Goal: Check status: Check status

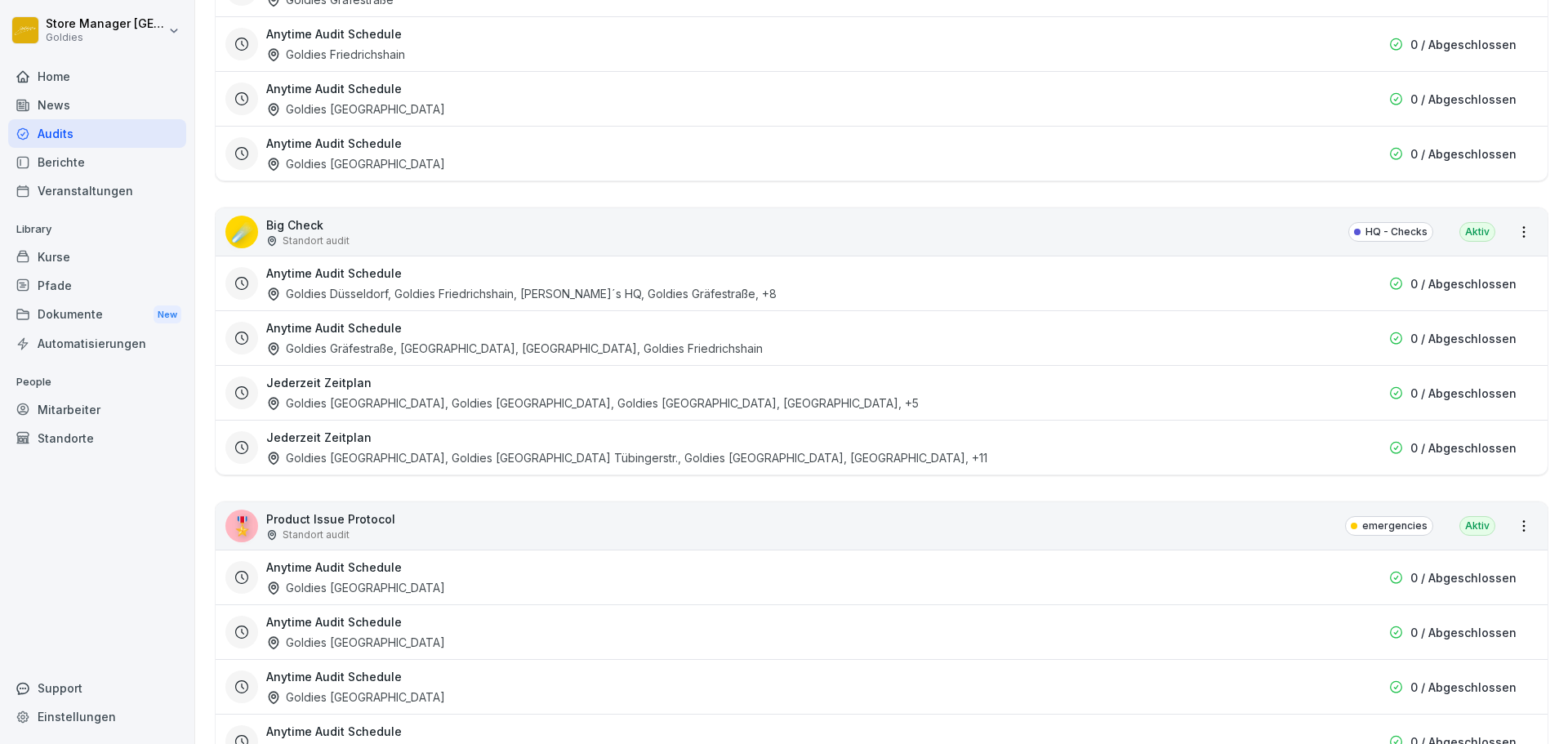
scroll to position [2287, 0]
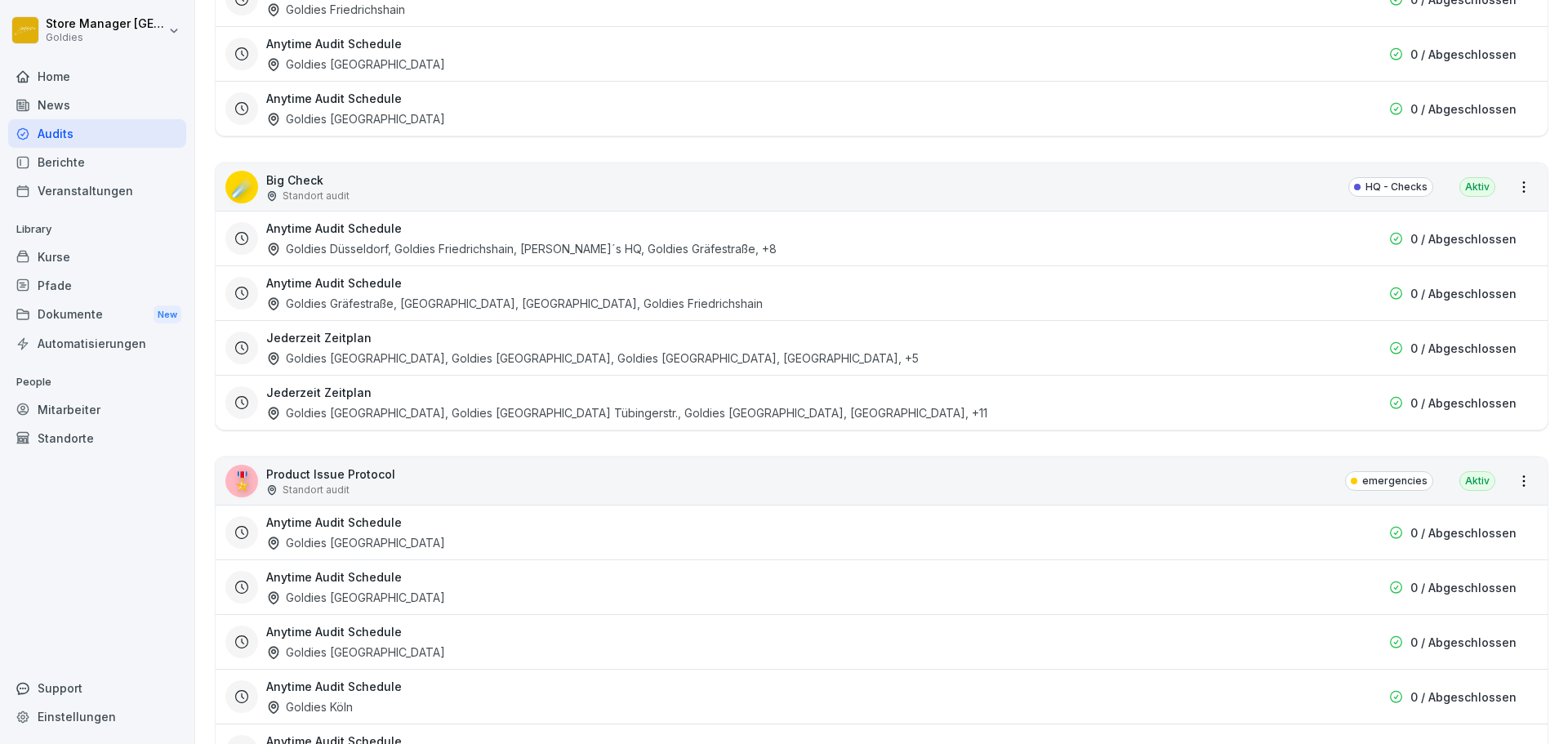
click at [620, 231] on div "Anytime Audit Schedule Goldies [GEOGRAPHIC_DATA], Goldies Friedrichshain, [PERS…" at bounding box center [790, 238] width 1047 height 37
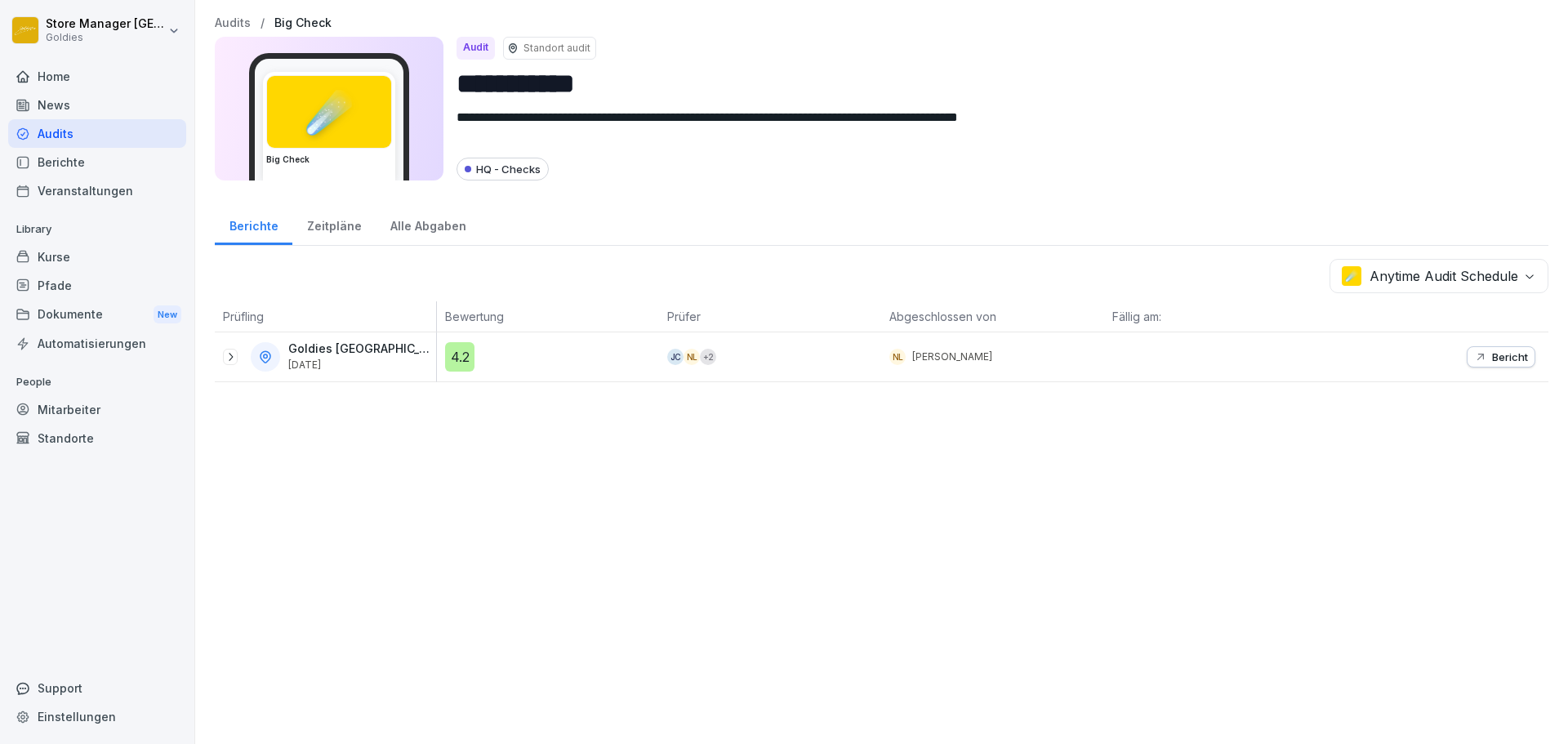
click at [462, 367] on div "4.2" at bounding box center [459, 357] width 29 height 29
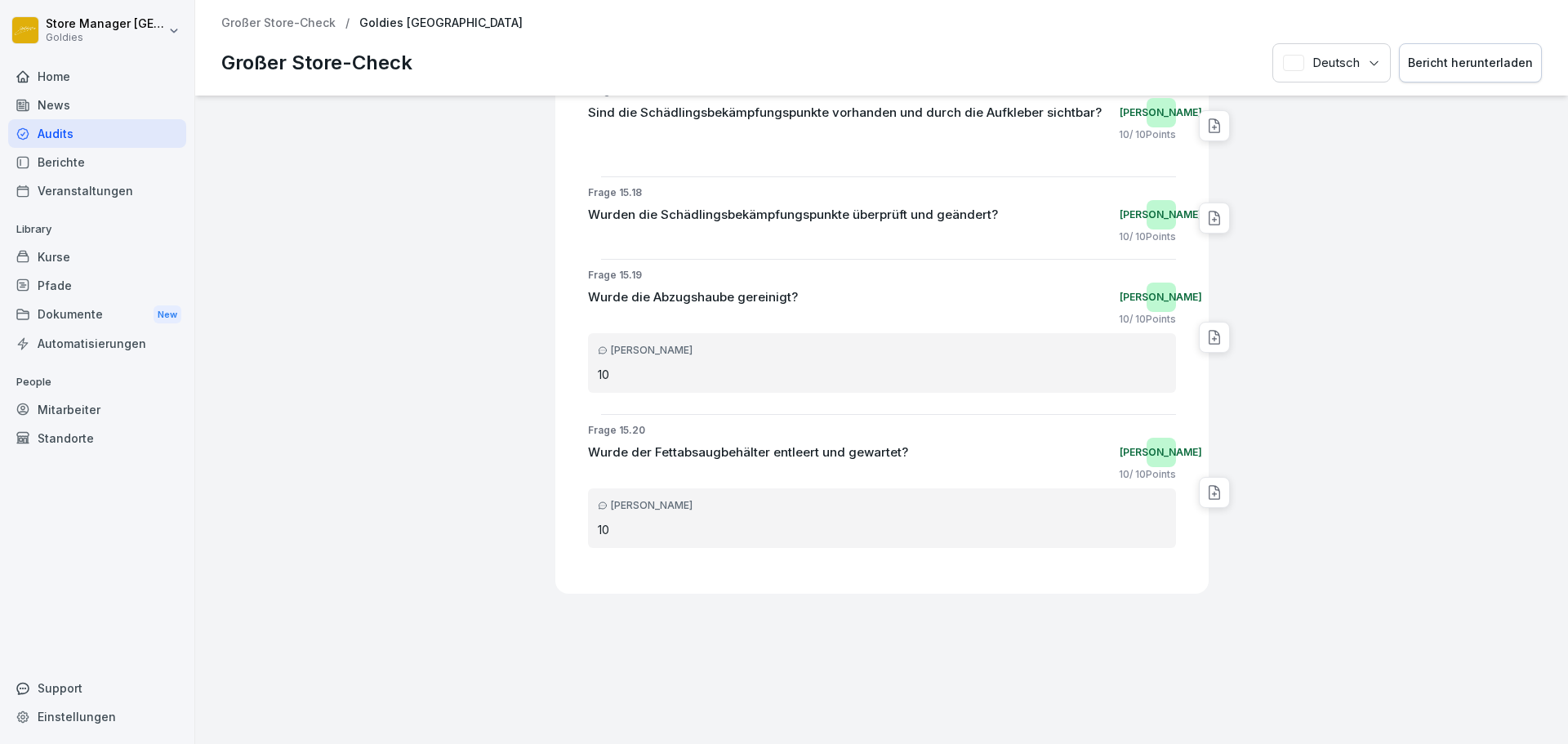
scroll to position [37221, 0]
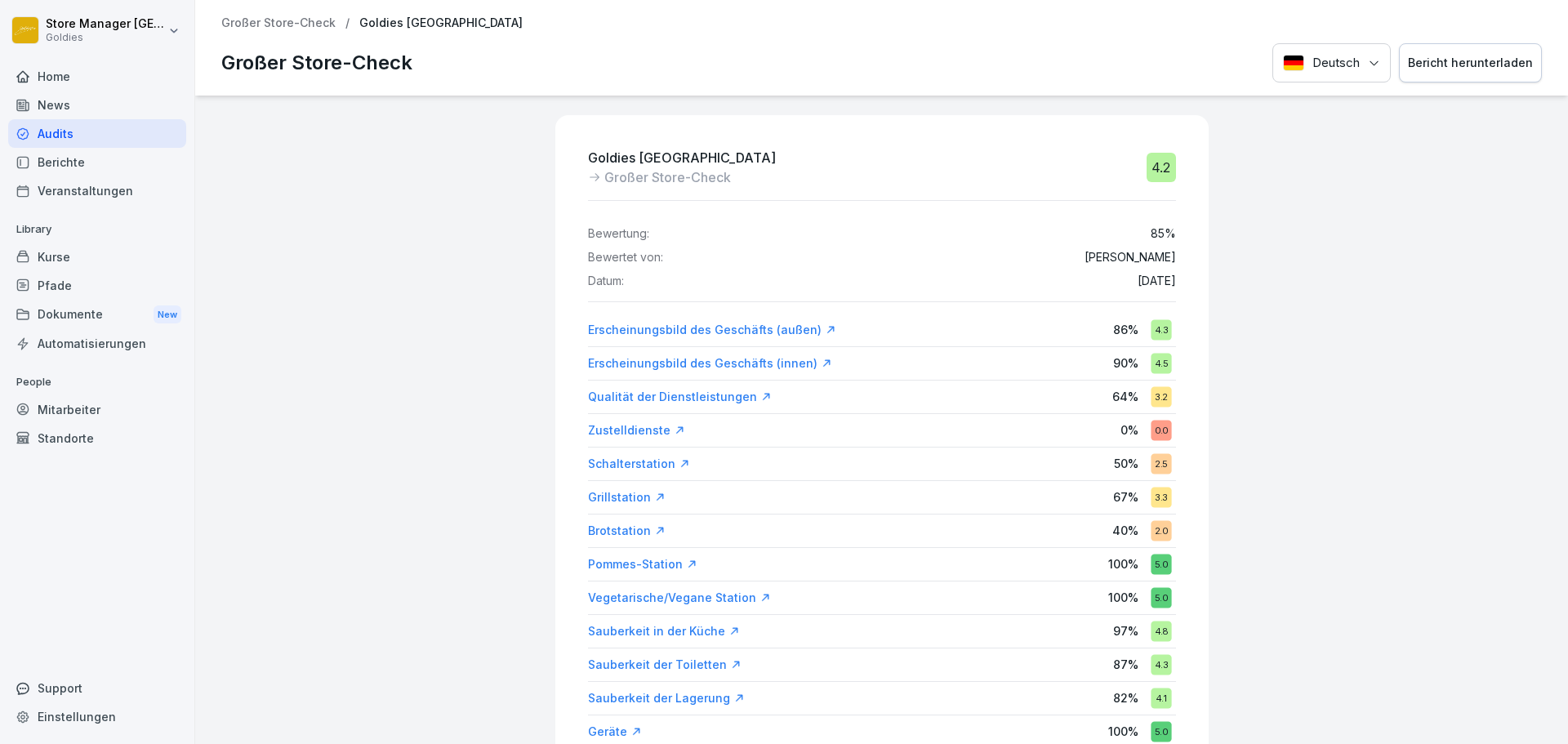
drag, startPoint x: 68, startPoint y: 140, endPoint x: 107, endPoint y: 158, distance: 43.0
click at [68, 140] on div "Audits" at bounding box center [97, 133] width 178 height 28
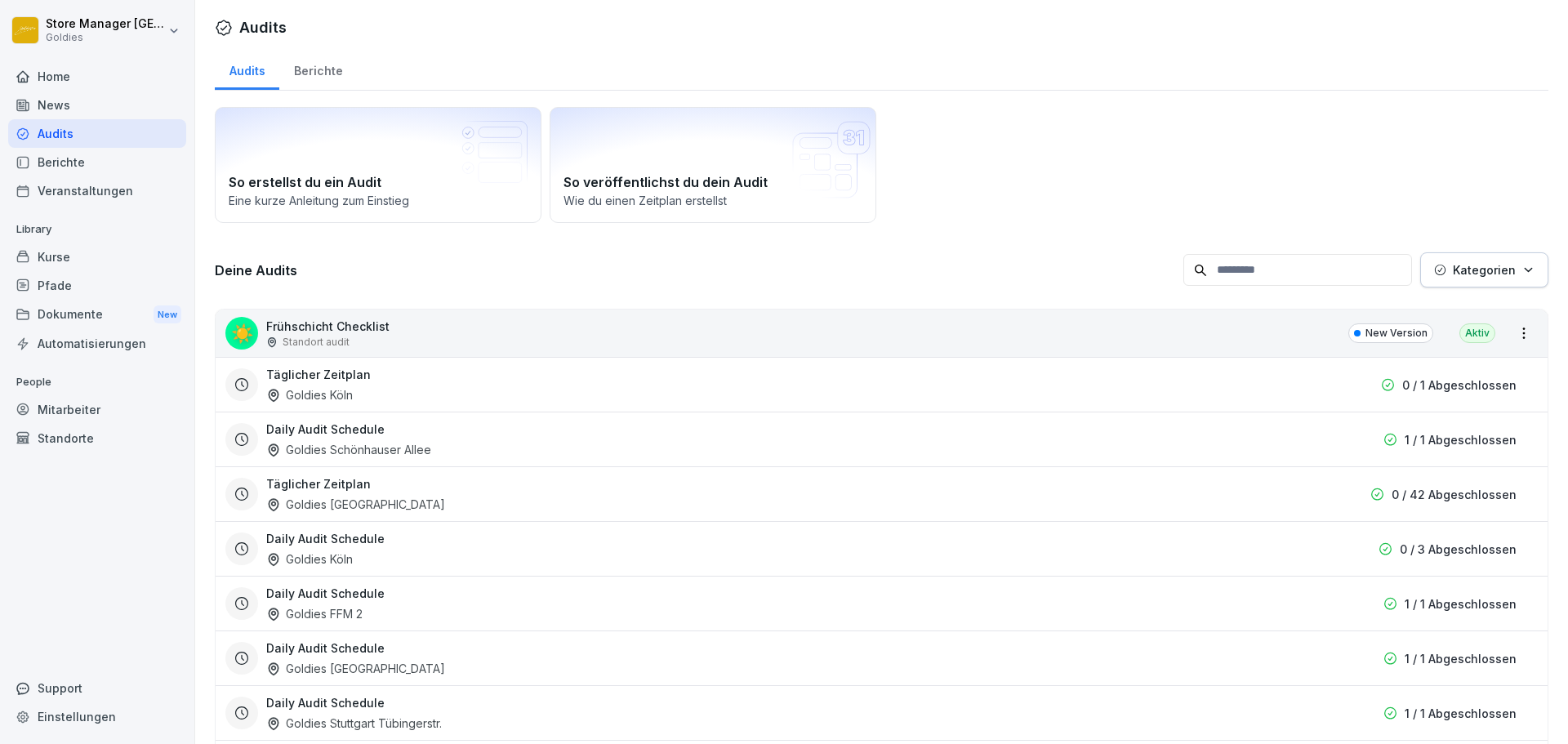
click at [321, 66] on div "Berichte" at bounding box center [318, 69] width 78 height 42
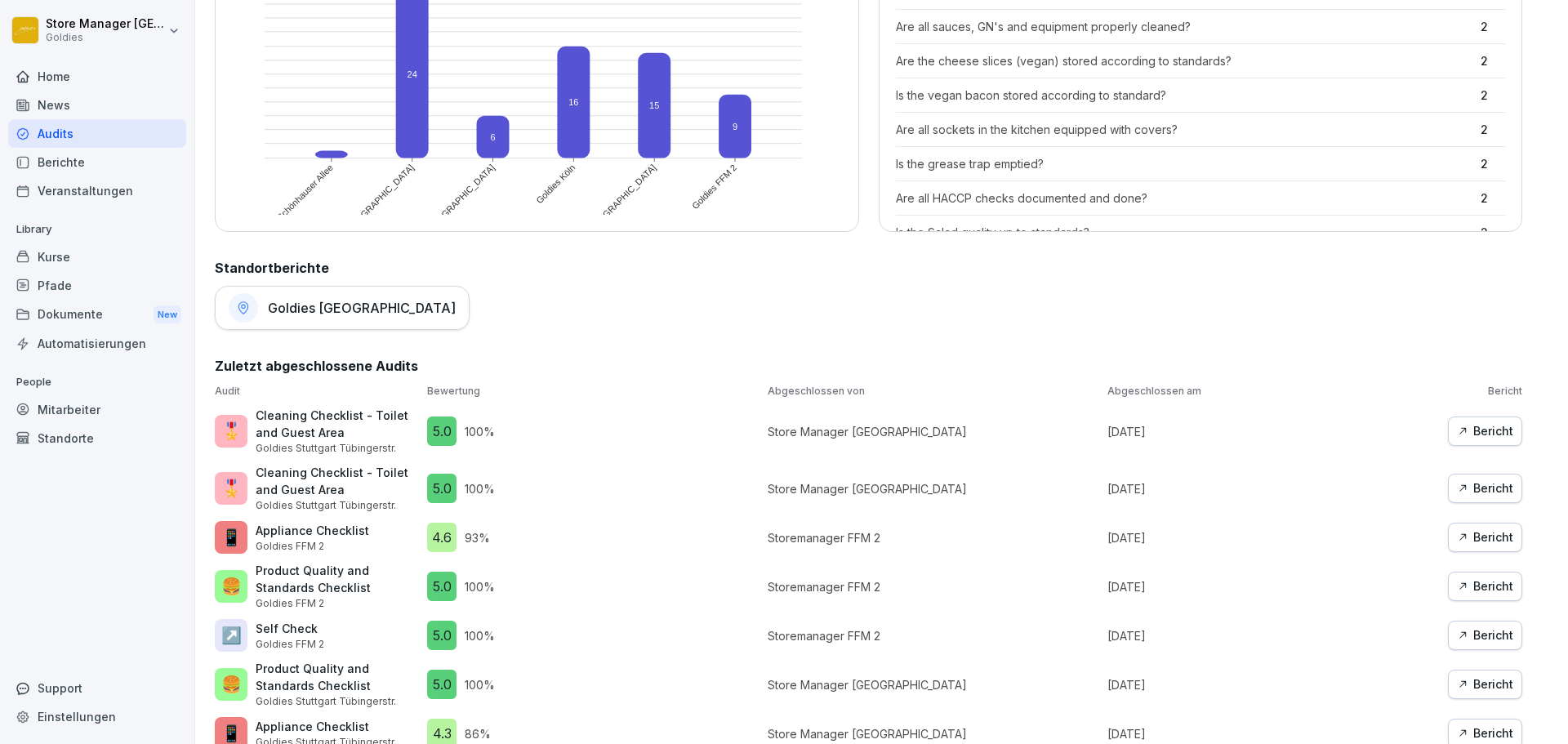
scroll to position [554, 0]
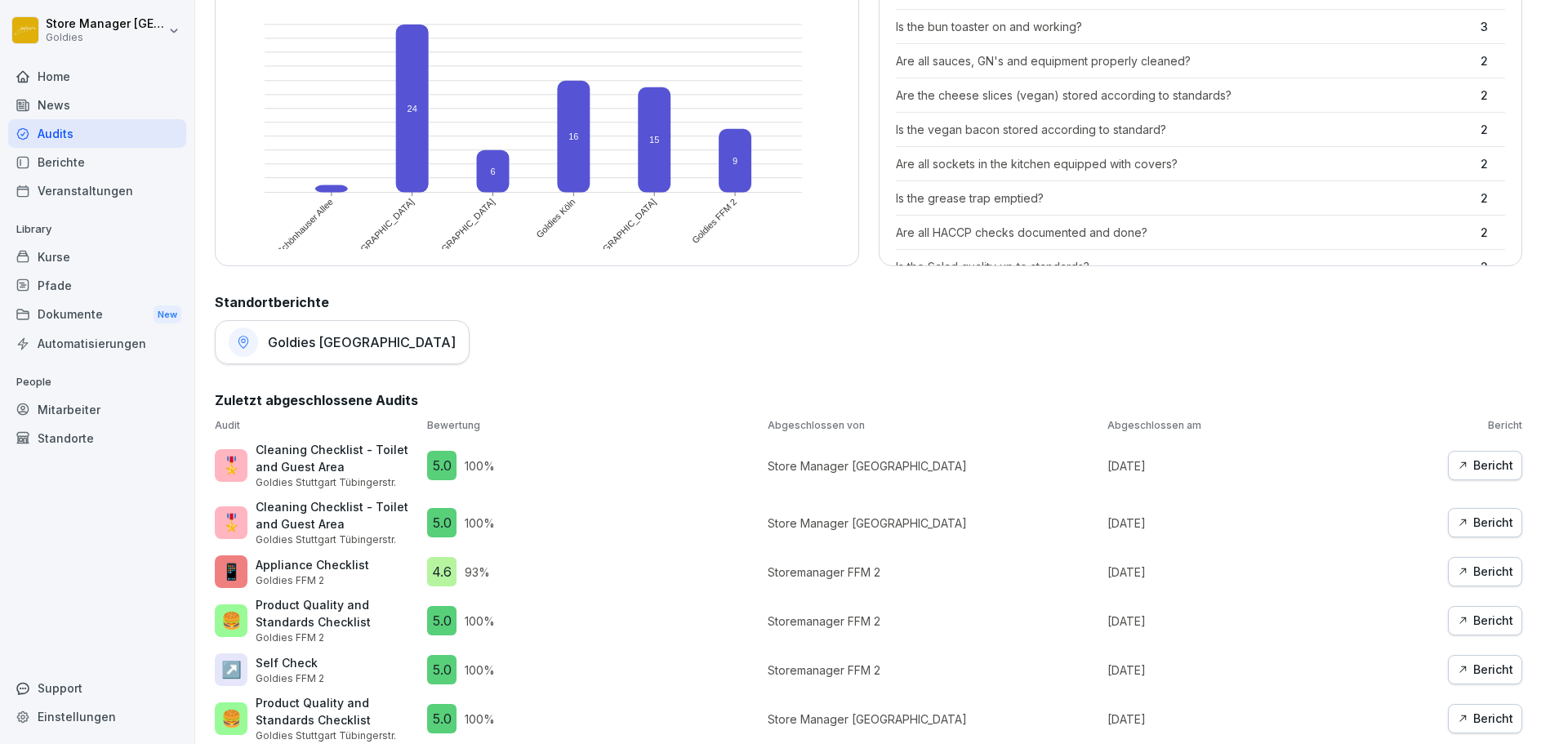
click at [319, 352] on div "Goldies [GEOGRAPHIC_DATA]" at bounding box center [342, 342] width 255 height 44
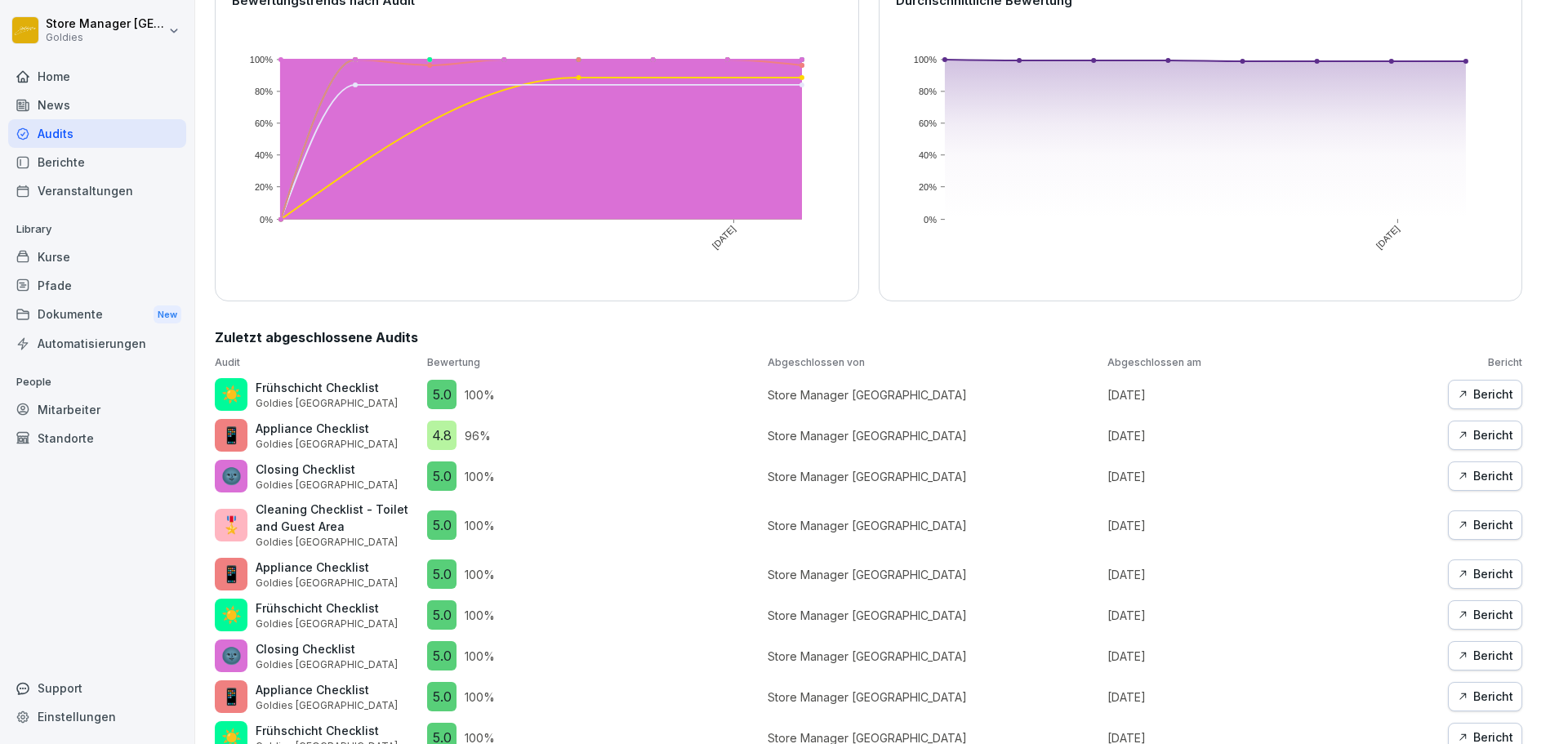
scroll to position [245, 0]
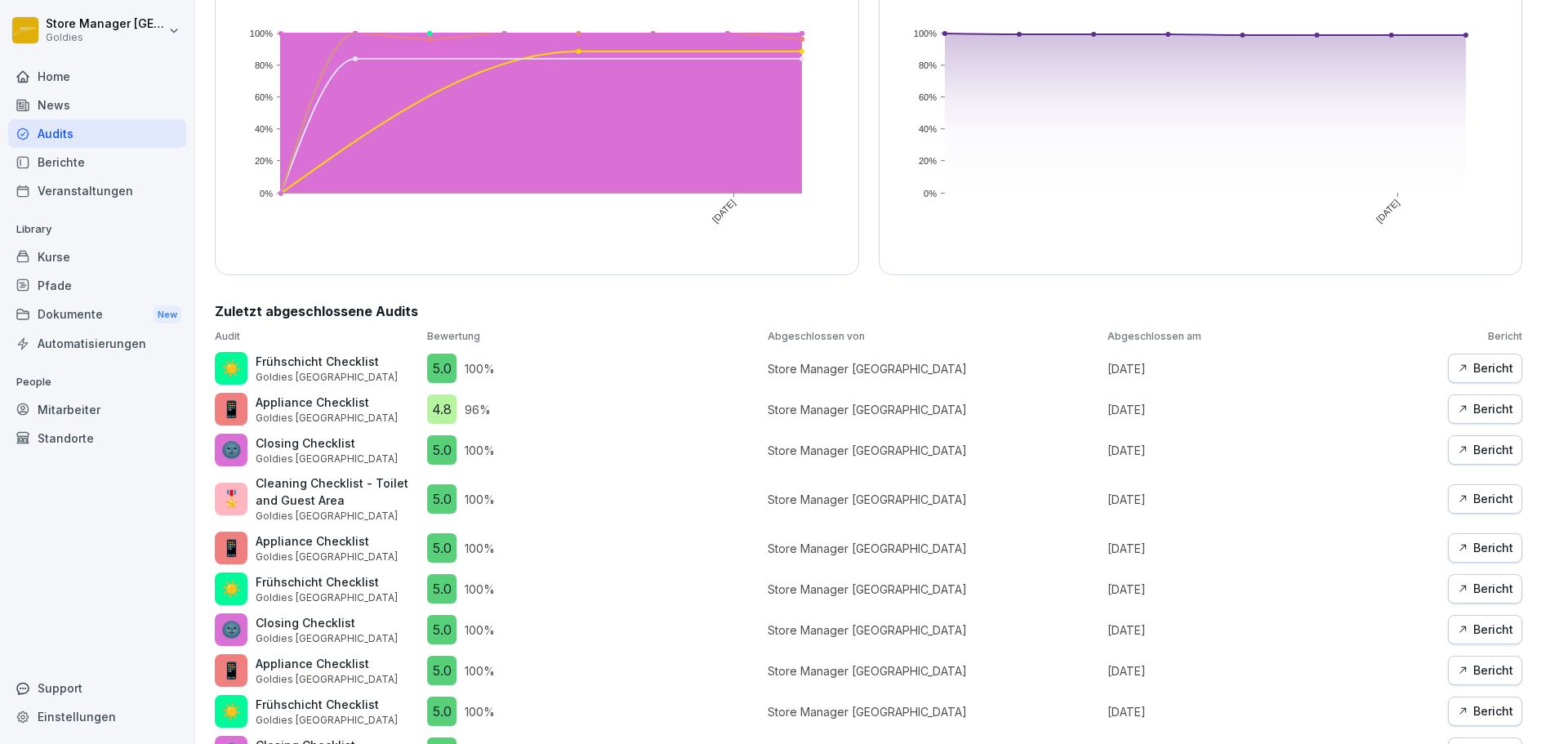
click at [1467, 450] on div "Bericht" at bounding box center [1486, 450] width 57 height 18
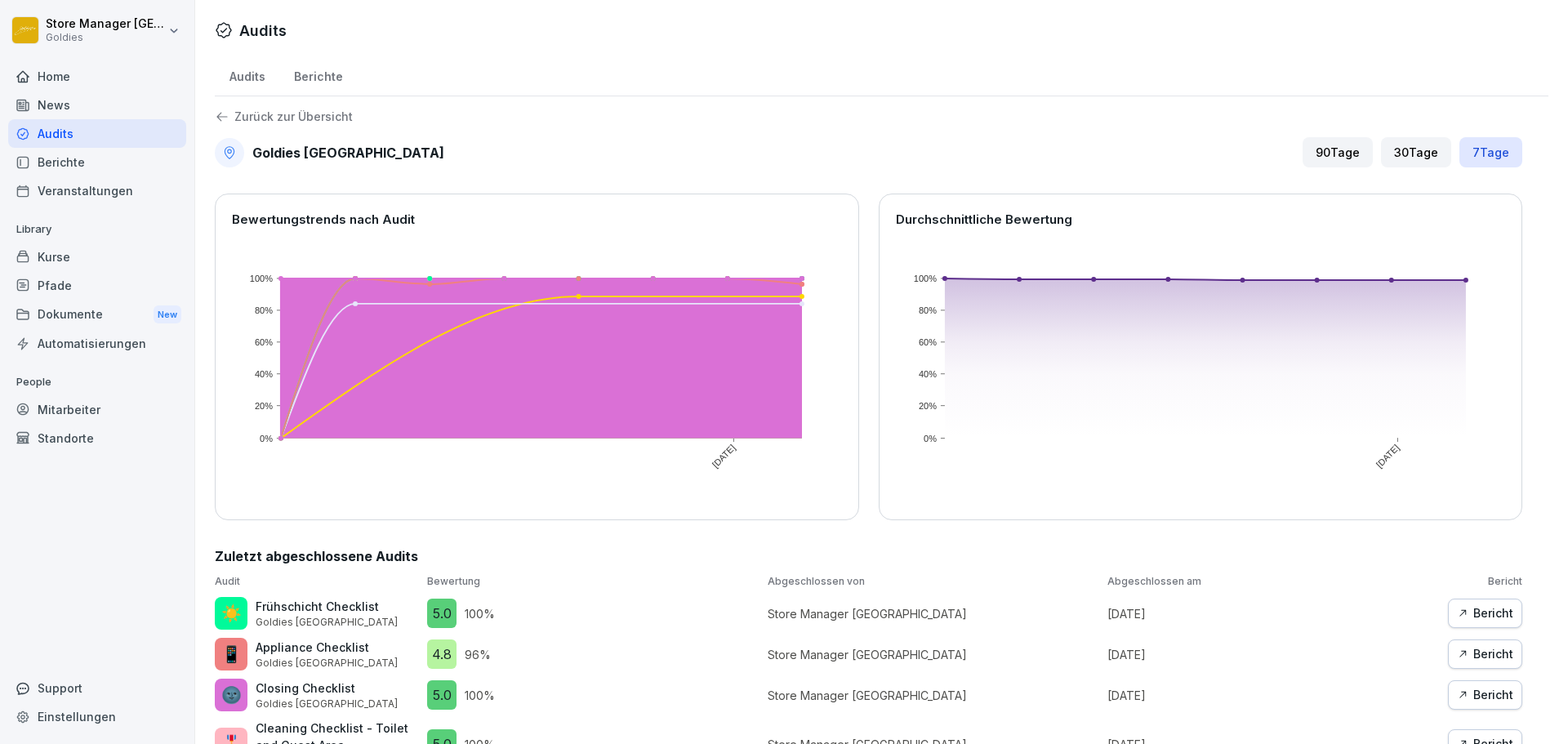
click at [336, 79] on div "Berichte" at bounding box center [318, 75] width 78 height 42
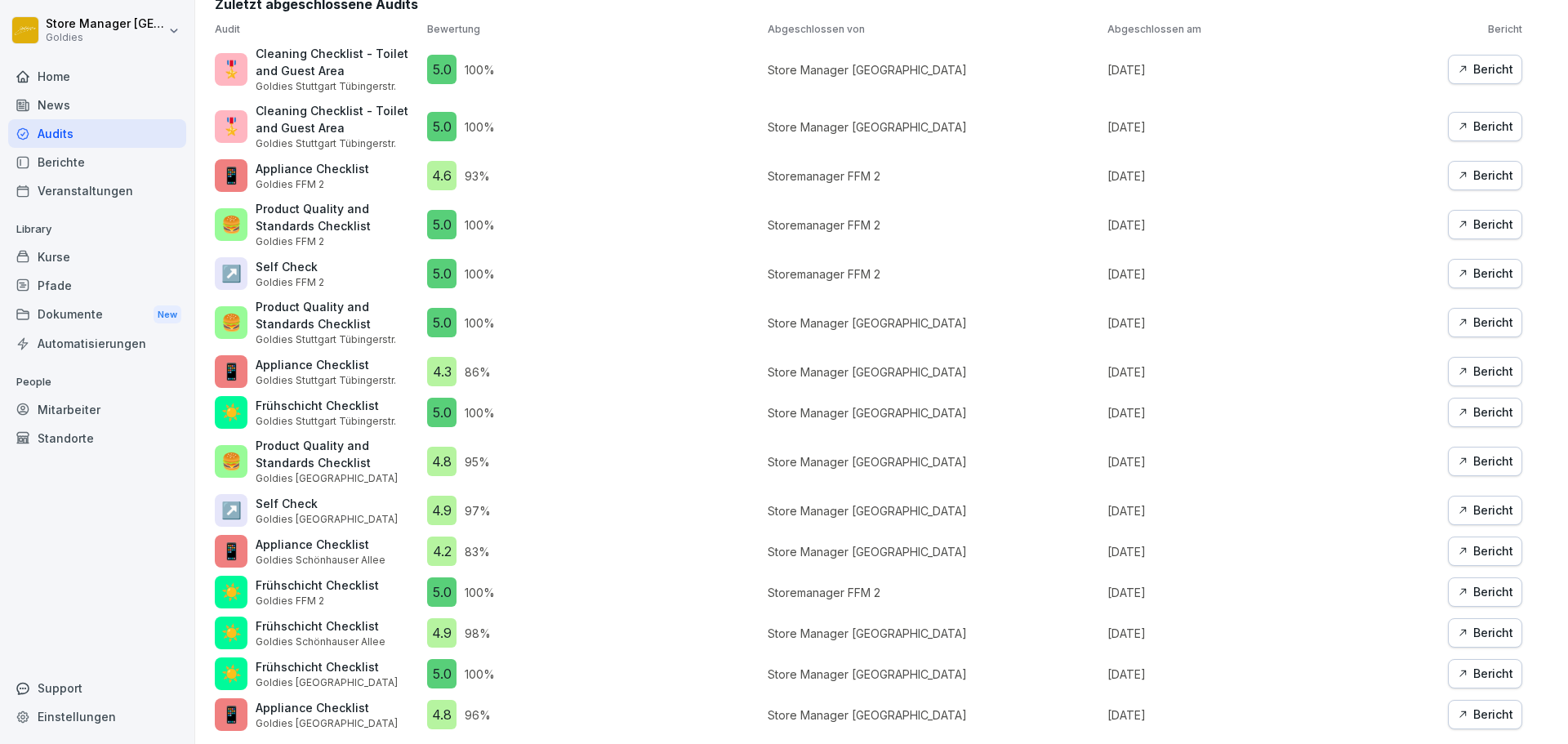
scroll to position [718, 0]
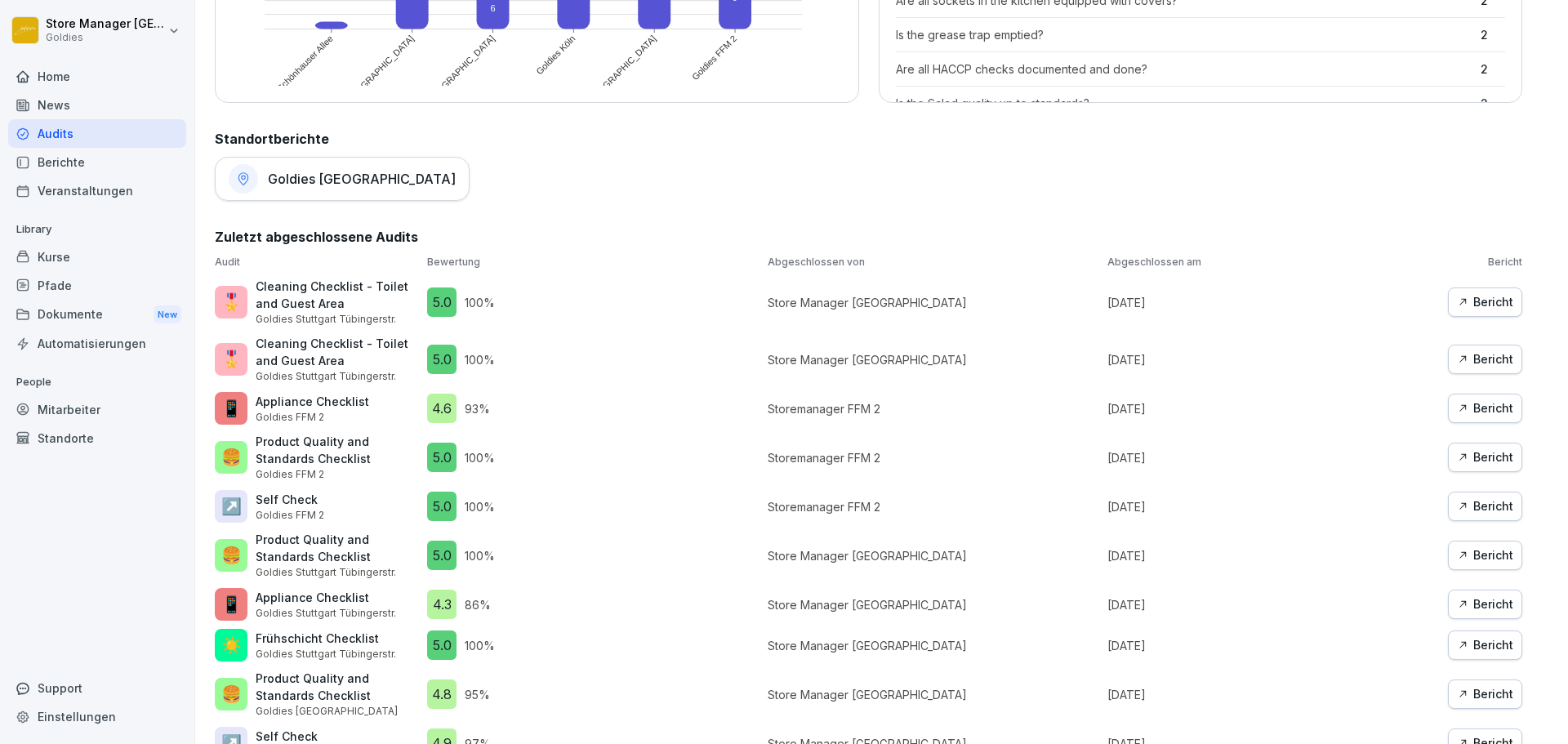
click at [294, 190] on div "Goldies [GEOGRAPHIC_DATA]" at bounding box center [342, 179] width 255 height 44
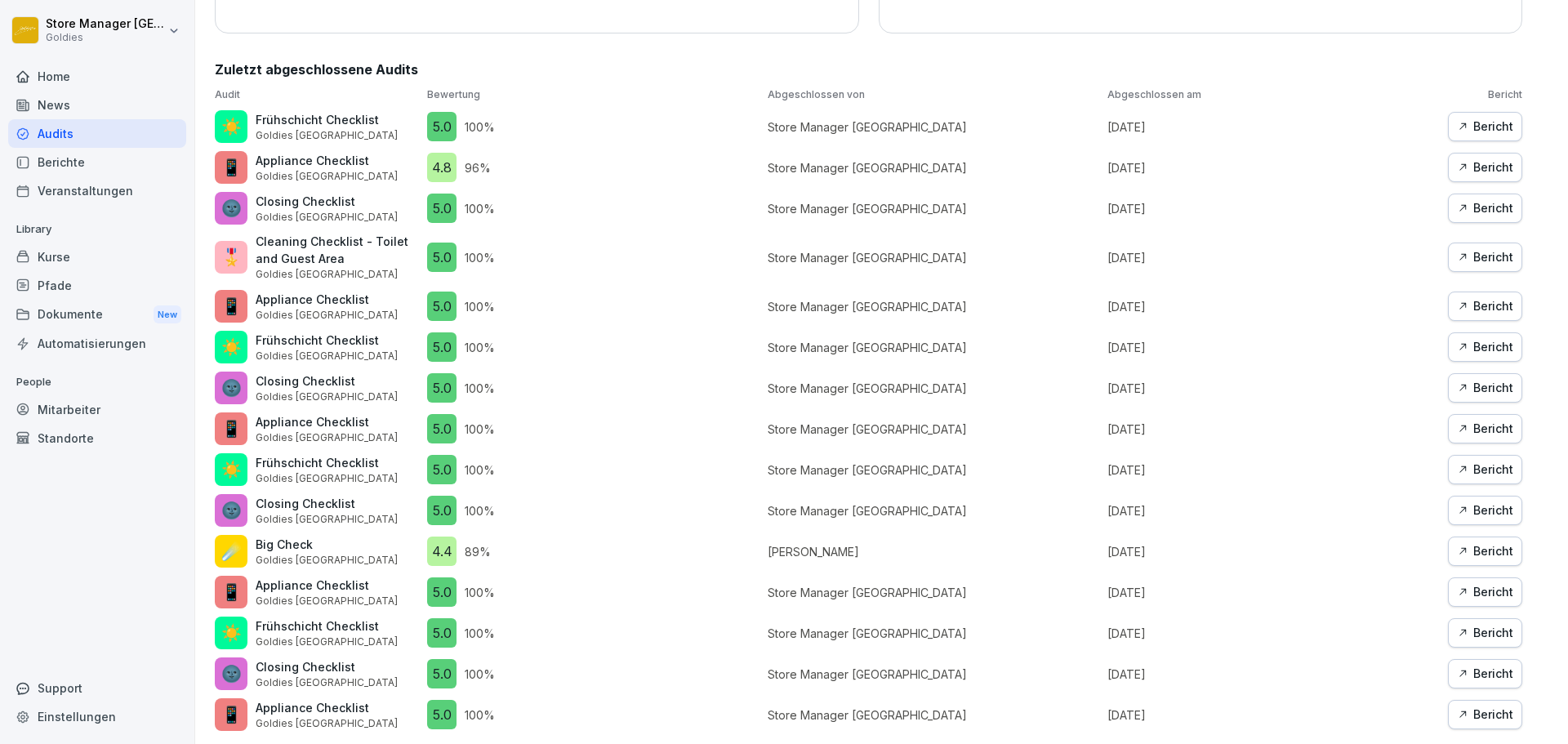
scroll to position [499, 0]
click at [1461, 542] on div "Bericht" at bounding box center [1486, 551] width 57 height 18
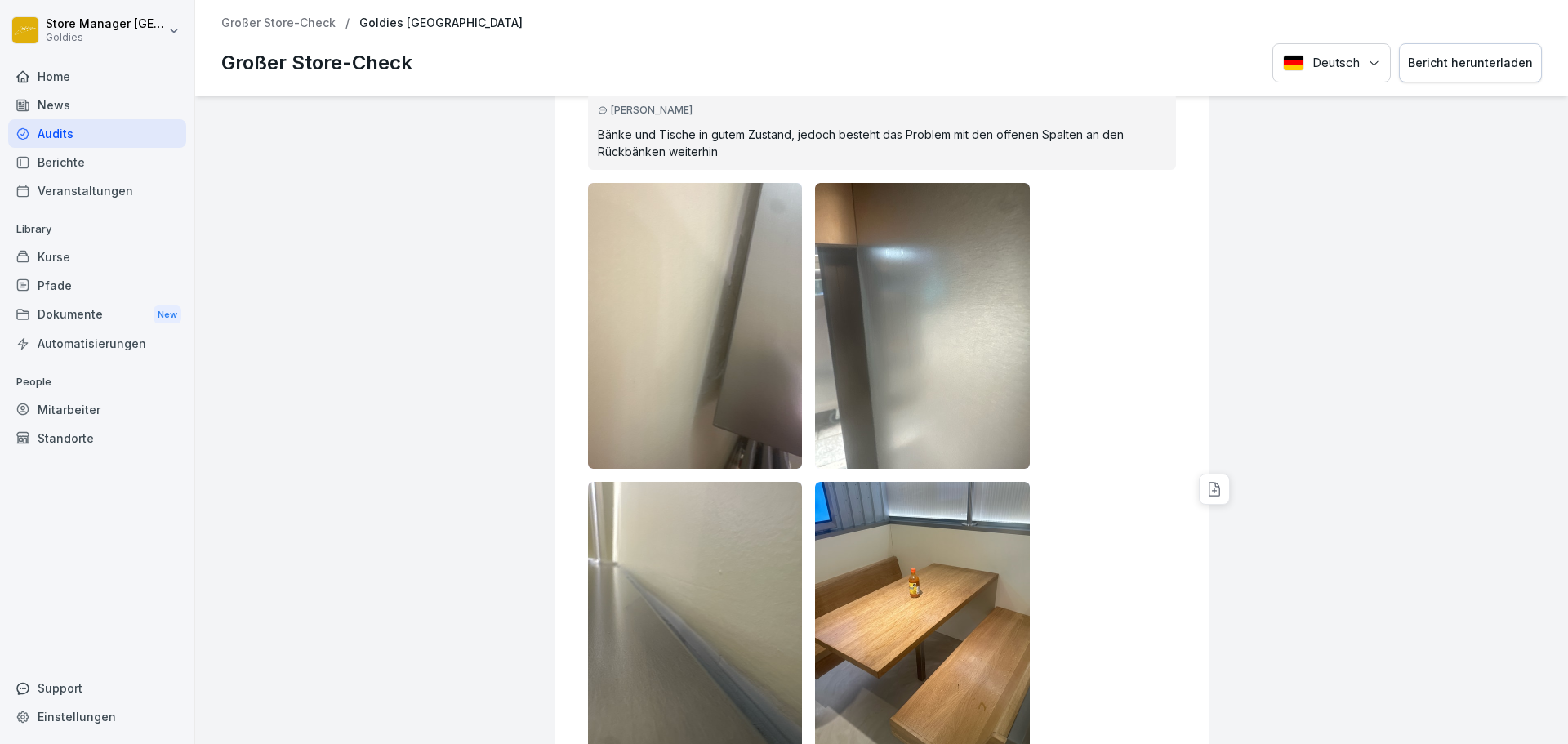
scroll to position [9622, 0]
